Goal: Register for event/course: Sign up to attend an event or enroll in a course

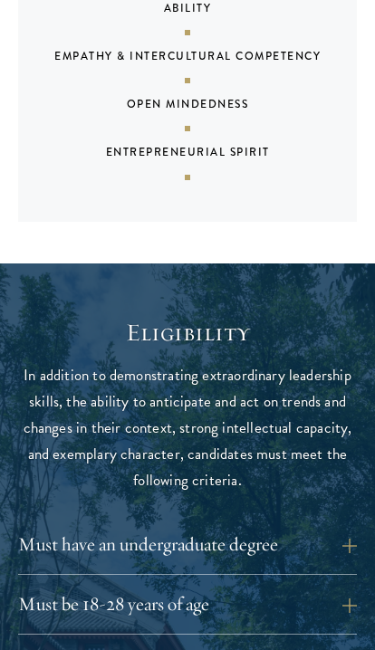
scroll to position [1600, 0]
click at [335, 530] on button "Must have an undergraduate degree" at bounding box center [187, 545] width 339 height 30
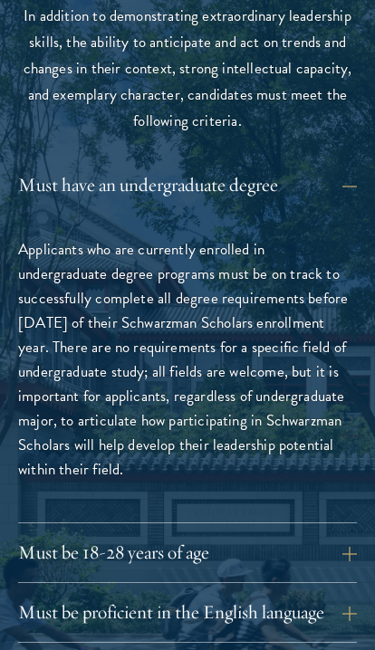
scroll to position [1966, 0]
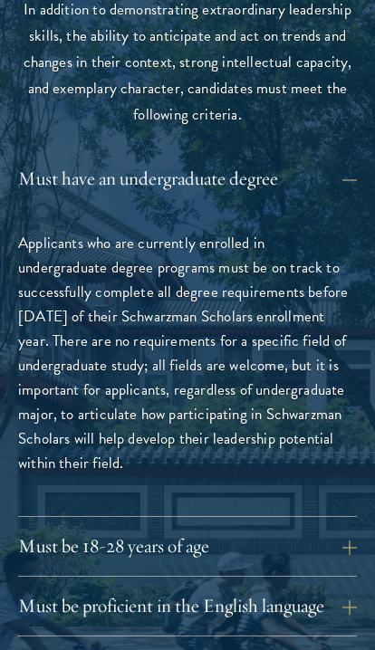
click at [332, 532] on button "Must be 18-28 years of age" at bounding box center [187, 547] width 339 height 30
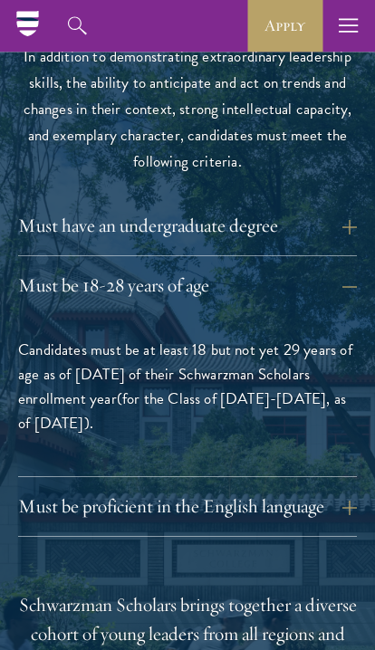
scroll to position [1919, 0]
click at [332, 492] on button "Must be proficient in the English language" at bounding box center [187, 507] width 339 height 30
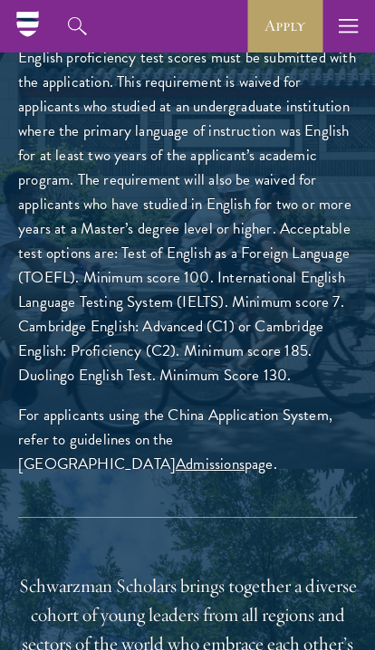
scroll to position [2238, 0]
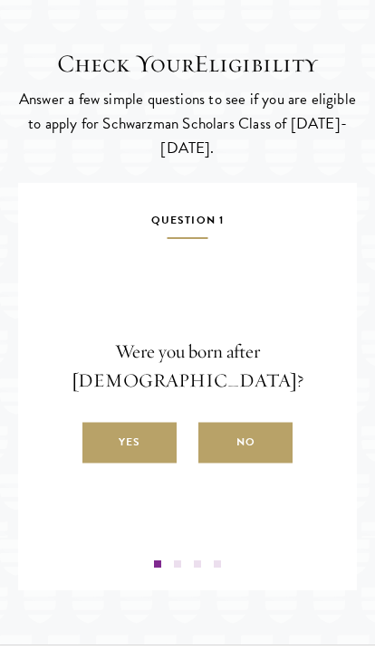
click at [142, 431] on label "Yes" at bounding box center [129, 442] width 94 height 41
click at [99, 431] on input "Yes" at bounding box center [90, 433] width 16 height 16
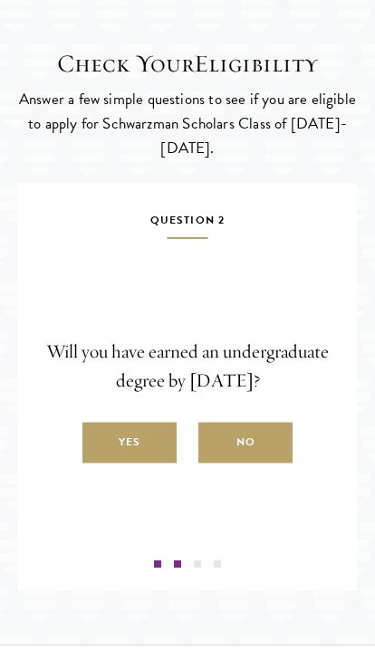
click at [144, 434] on label "Yes" at bounding box center [129, 442] width 94 height 41
click at [99, 434] on input "Yes" at bounding box center [90, 433] width 16 height 16
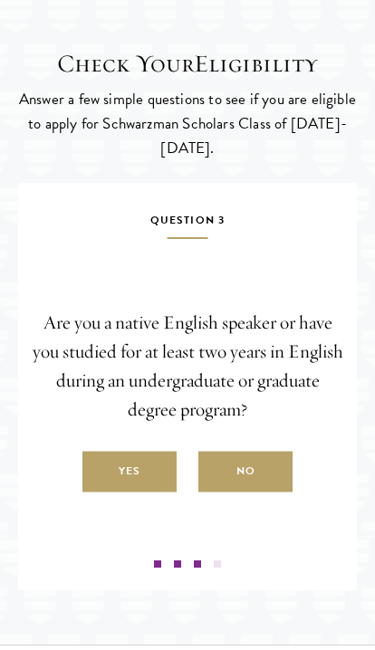
click at [140, 474] on label "Yes" at bounding box center [129, 471] width 94 height 41
click at [99, 470] on input "Yes" at bounding box center [90, 462] width 16 height 16
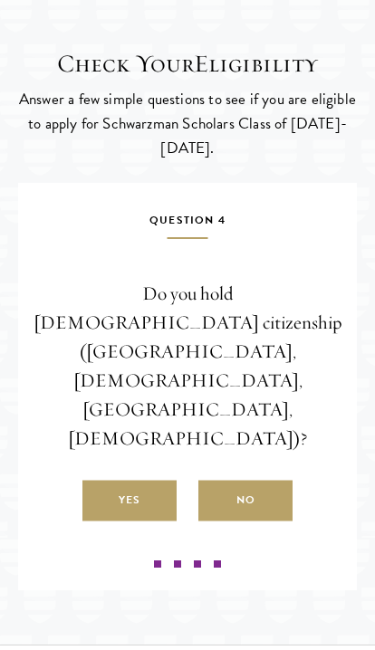
click at [257, 480] on label "No" at bounding box center [245, 500] width 94 height 41
click at [215, 483] on input "No" at bounding box center [206, 491] width 16 height 16
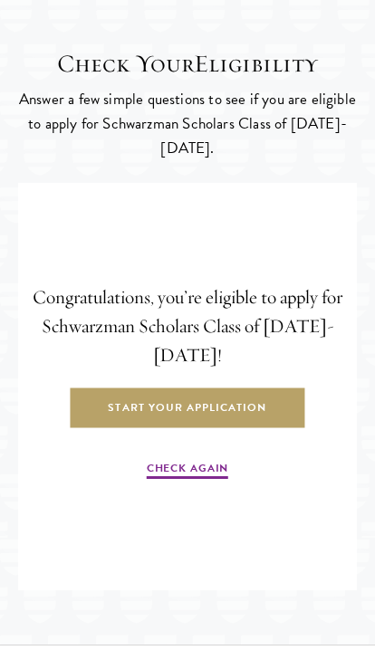
click at [263, 413] on link "Start Your Application" at bounding box center [187, 408] width 235 height 41
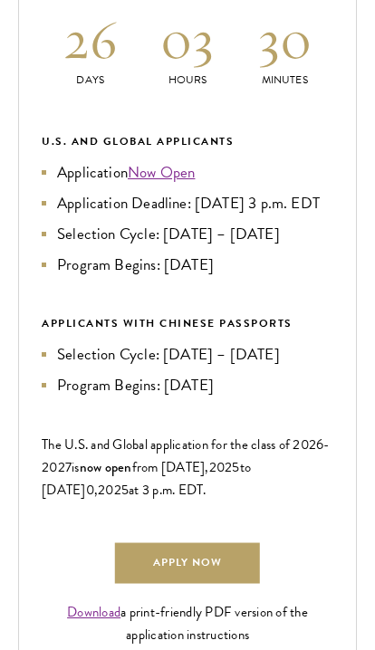
scroll to position [760, 0]
click at [91, 622] on link "Download" at bounding box center [93, 612] width 53 height 20
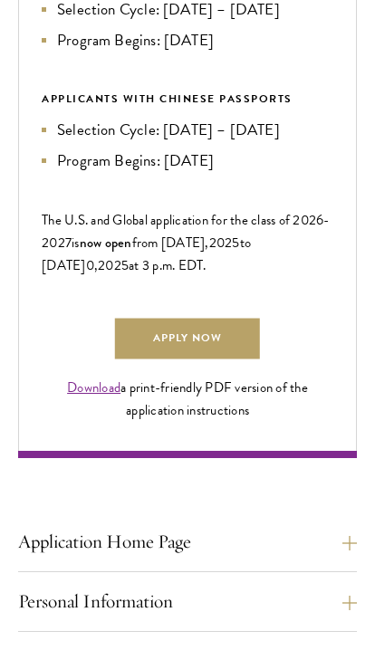
scroll to position [985, 0]
click at [208, 359] on link "Apply Now" at bounding box center [187, 338] width 145 height 41
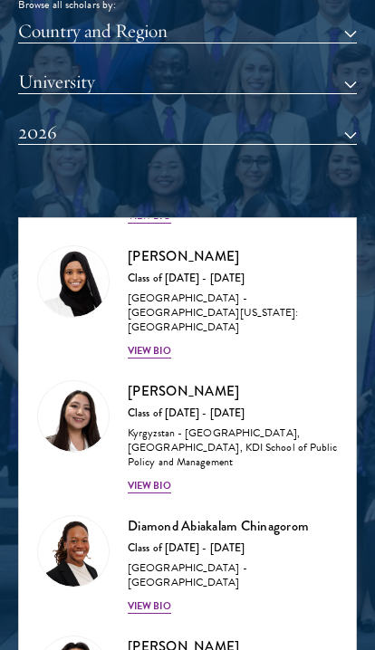
scroll to position [286, 0]
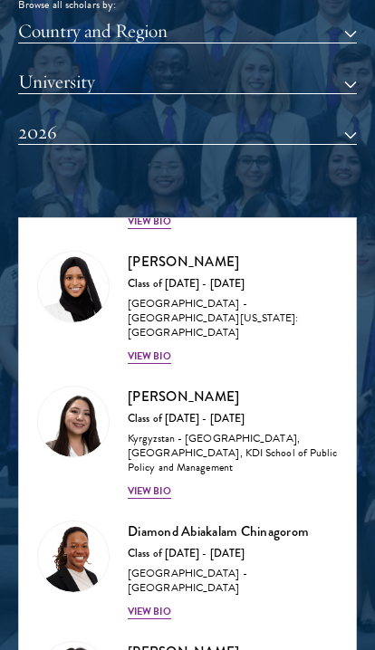
click at [150, 525] on div "Diamond Abiakalam Chinagorom Class of 2025 - 2026 Nigeria - Mount Holyoke Colle…" at bounding box center [233, 570] width 210 height 99
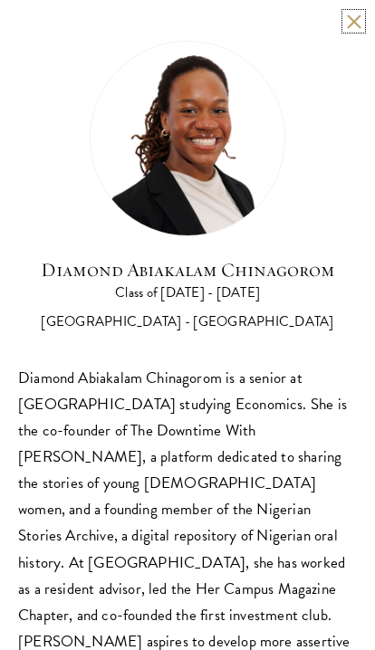
scroll to position [1778, 0]
